Goal: Information Seeking & Learning: Learn about a topic

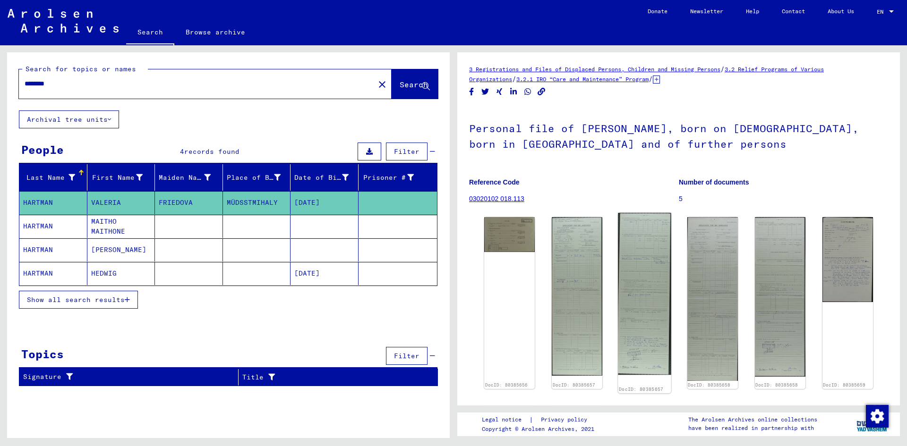
click at [642, 283] on img at bounding box center [644, 294] width 53 height 162
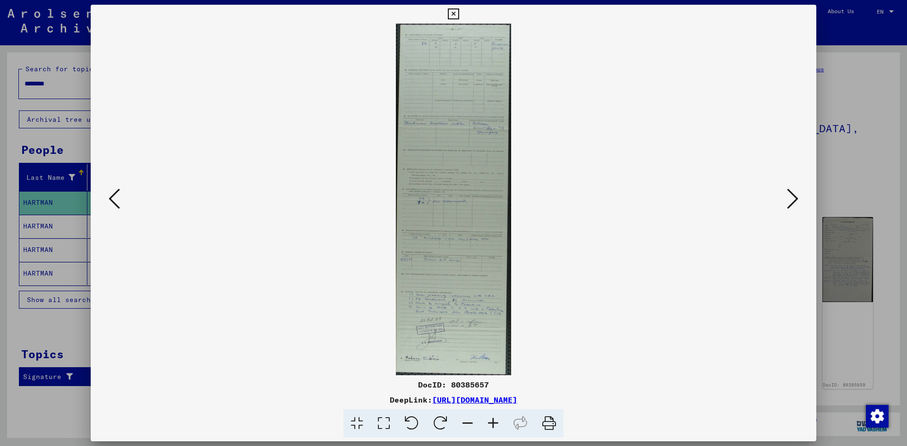
click at [454, 12] on icon at bounding box center [453, 13] width 11 height 11
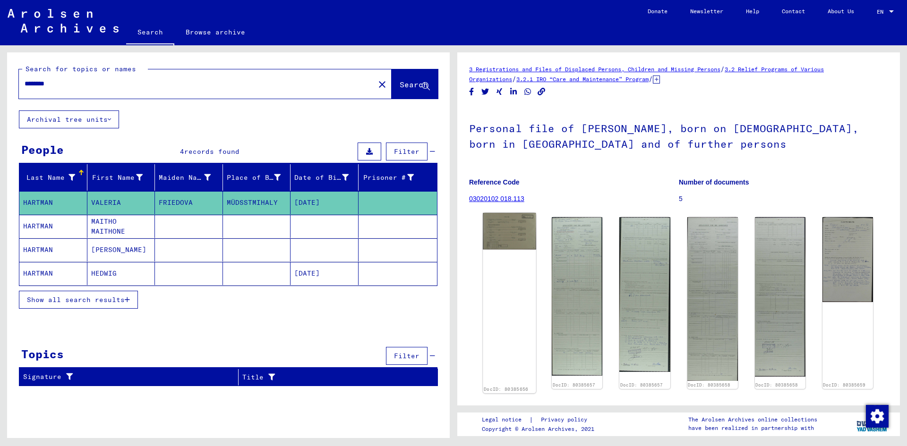
click at [518, 234] on img at bounding box center [509, 231] width 53 height 36
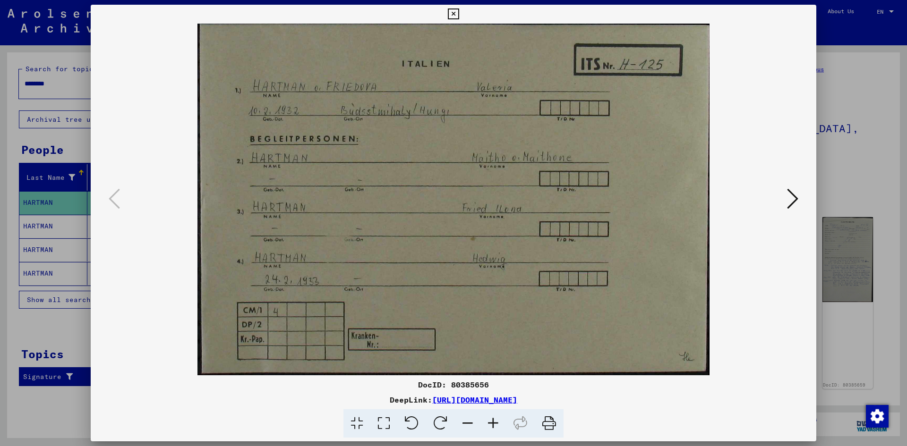
click at [786, 192] on button at bounding box center [792, 199] width 17 height 27
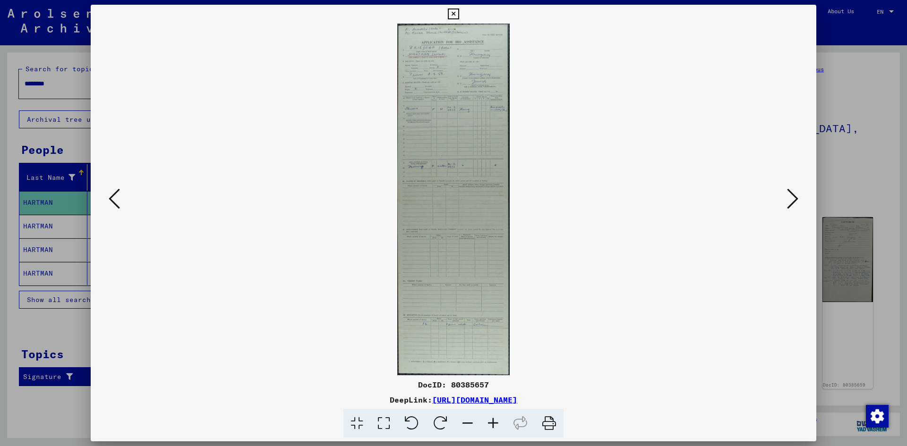
click at [786, 192] on button at bounding box center [792, 199] width 17 height 27
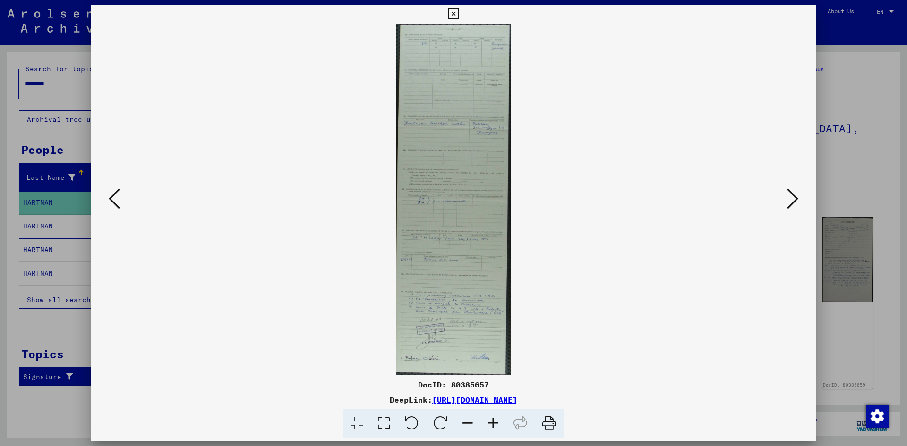
click at [786, 192] on button at bounding box center [792, 199] width 17 height 27
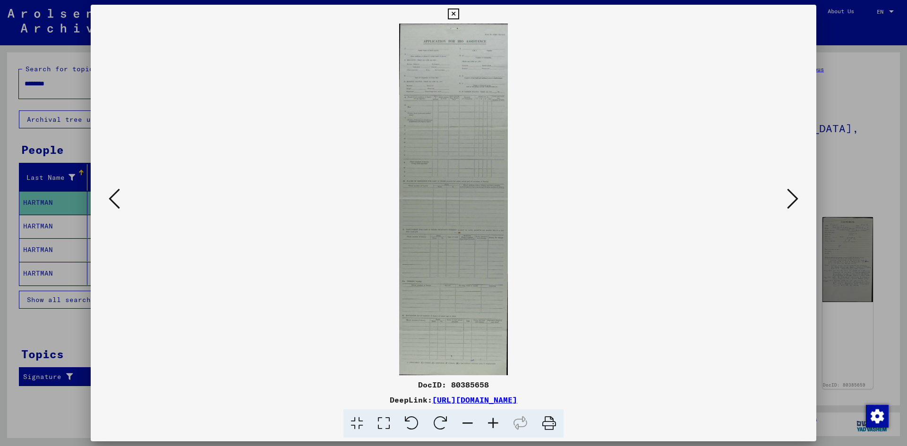
click at [786, 192] on button at bounding box center [792, 199] width 17 height 27
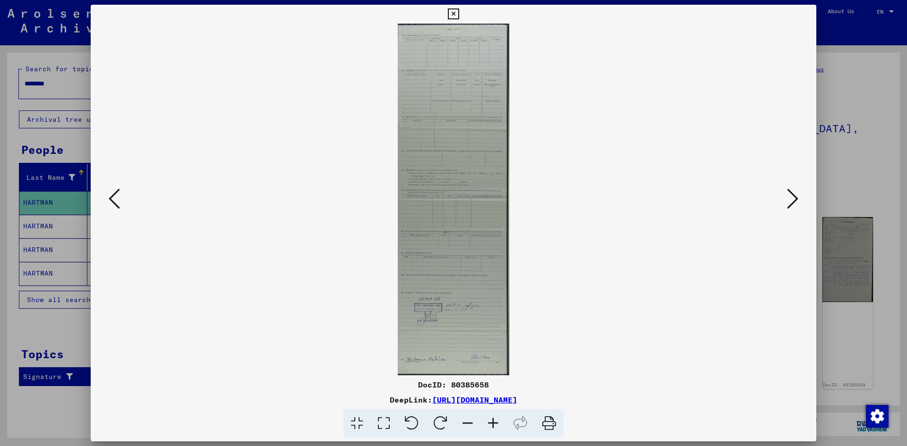
click at [786, 192] on button at bounding box center [792, 199] width 17 height 27
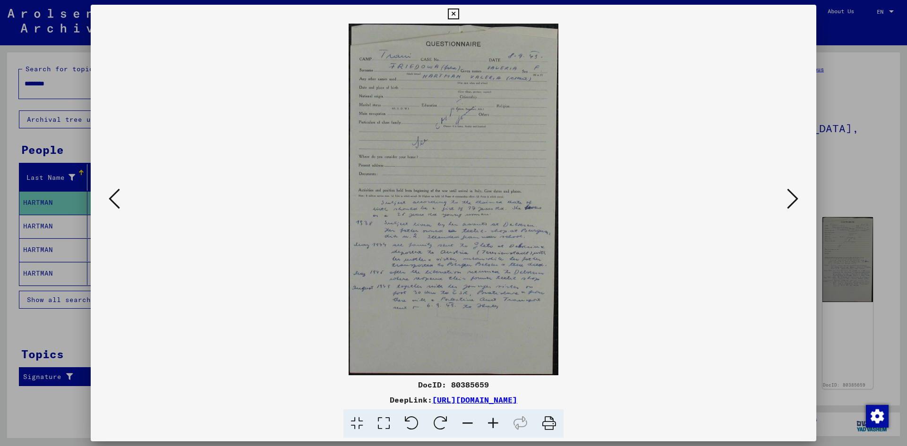
click at [786, 192] on button at bounding box center [792, 199] width 17 height 27
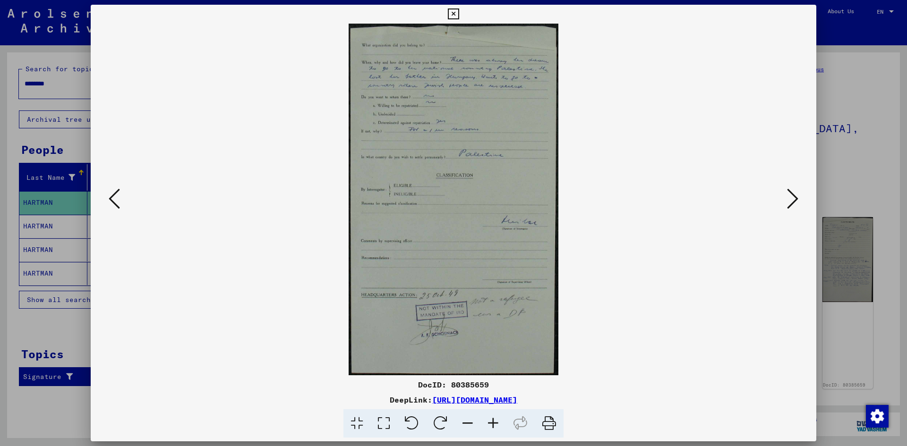
click at [786, 192] on button at bounding box center [792, 199] width 17 height 27
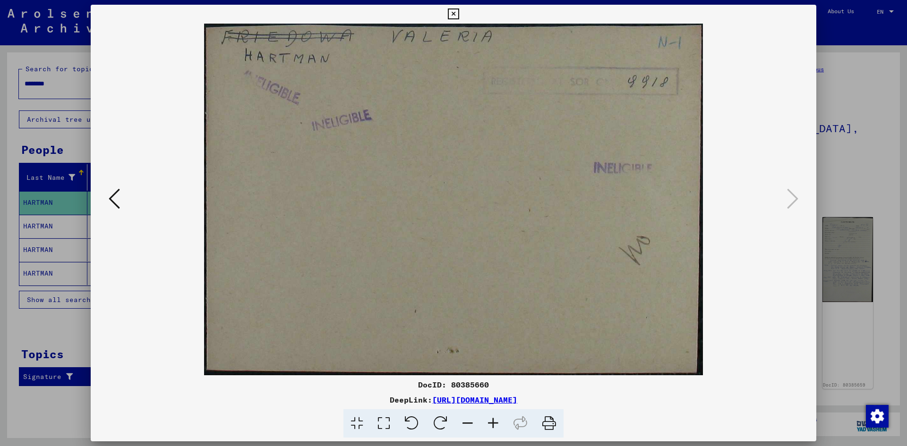
click at [115, 194] on icon at bounding box center [114, 198] width 11 height 23
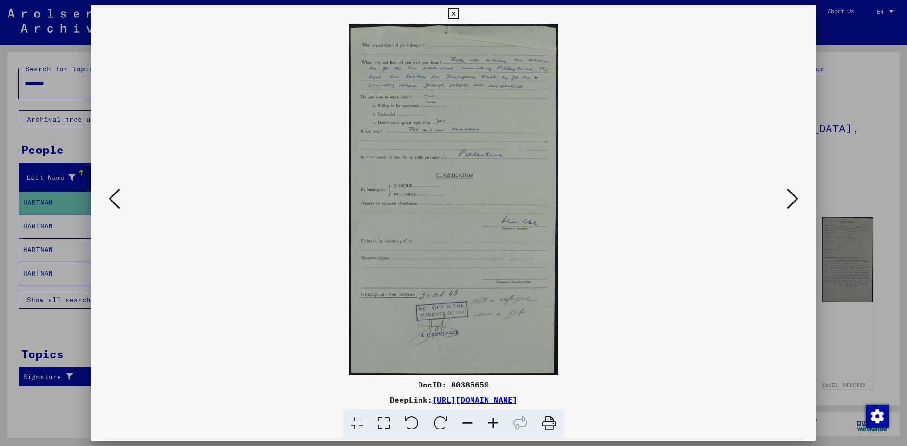
click at [115, 194] on icon at bounding box center [114, 198] width 11 height 23
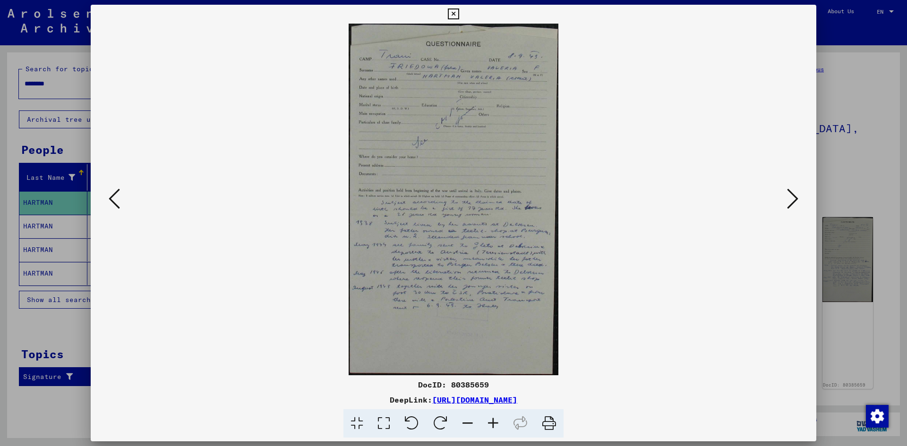
click at [399, 206] on img at bounding box center [453, 200] width 661 height 352
click at [451, 13] on icon at bounding box center [453, 13] width 11 height 11
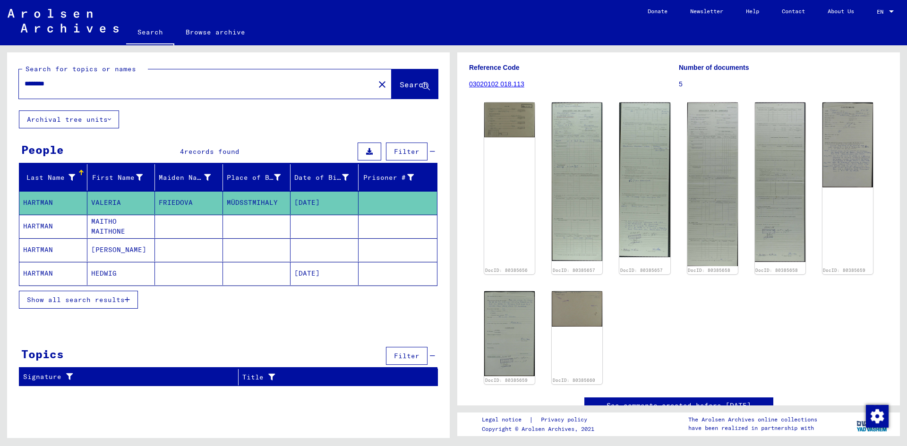
scroll to position [142, 0]
